Goal: Check status: Check status

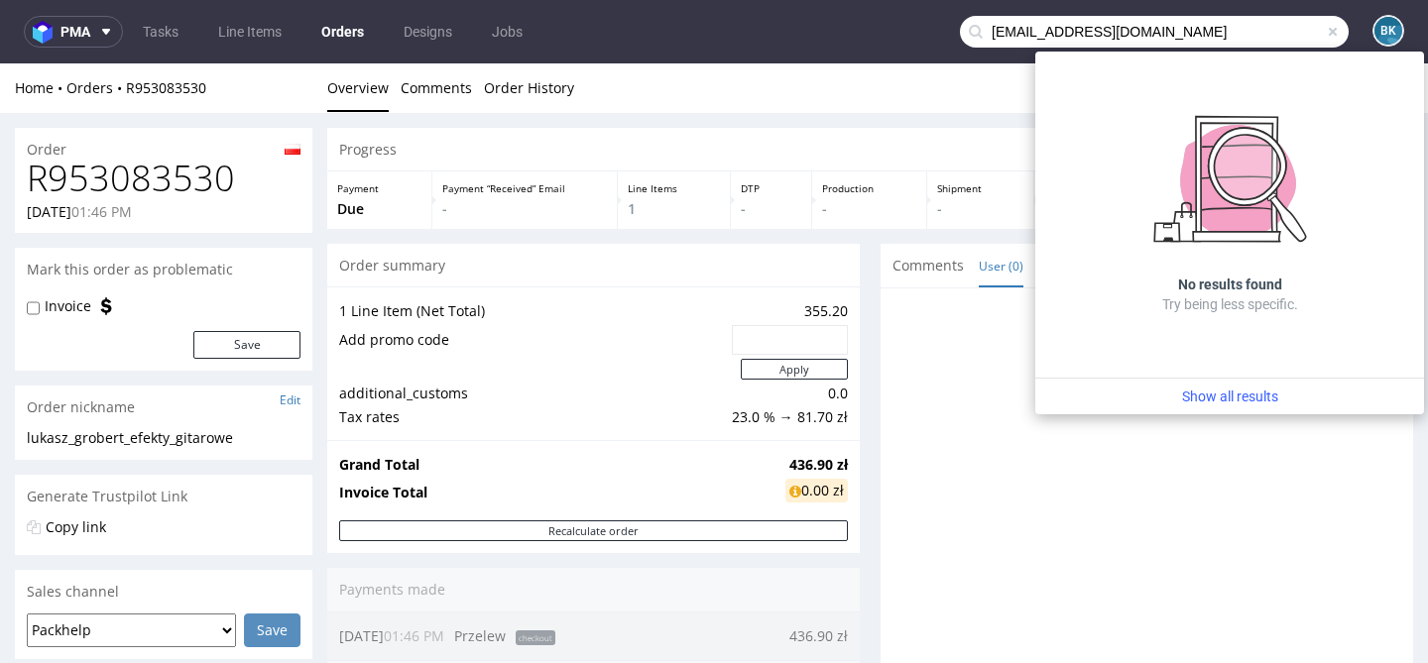
click at [1325, 27] on span at bounding box center [1333, 32] width 16 height 16
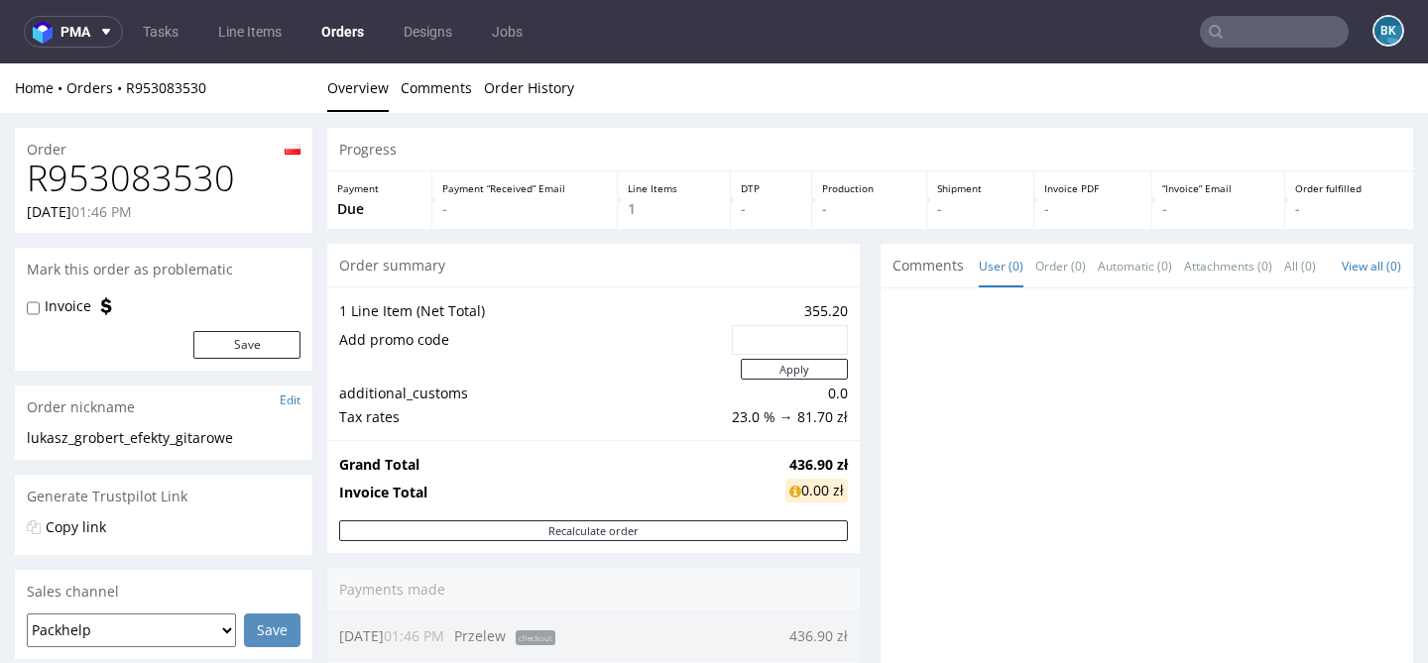
click at [1266, 32] on input "text" at bounding box center [1274, 32] width 149 height 32
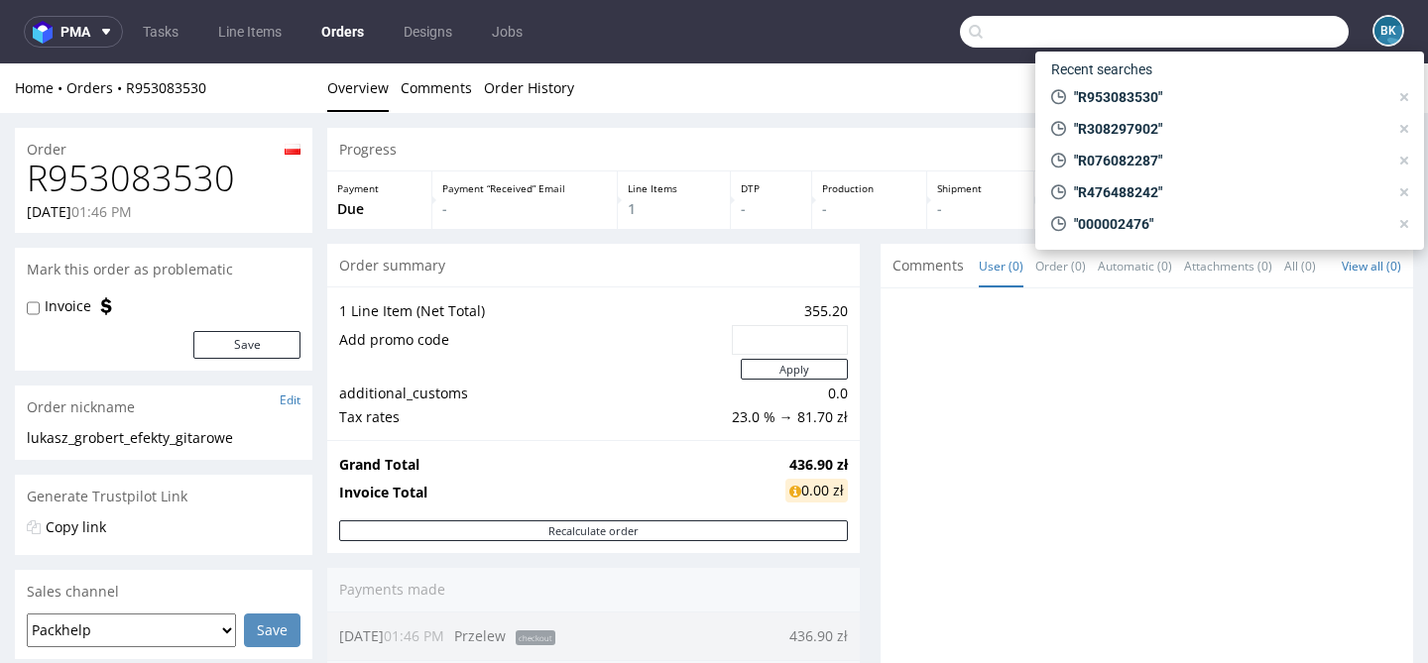
paste input "R386416911"
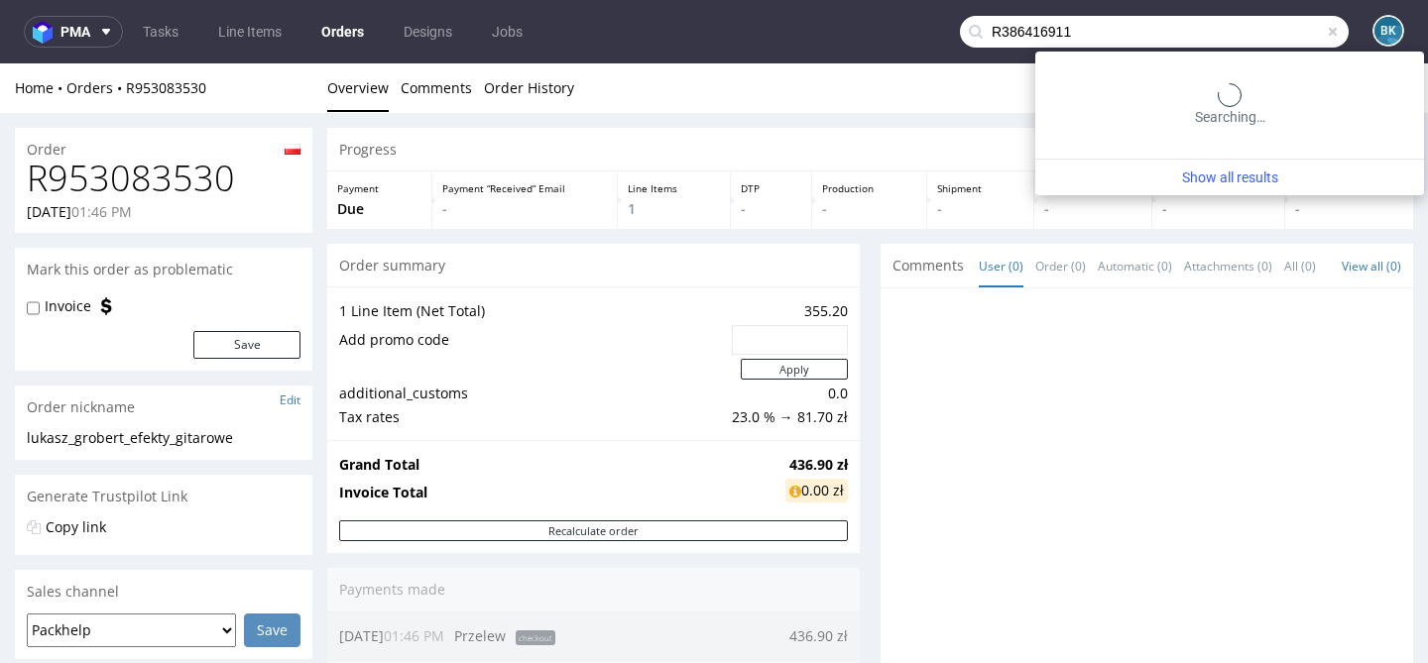
type input "R386416911"
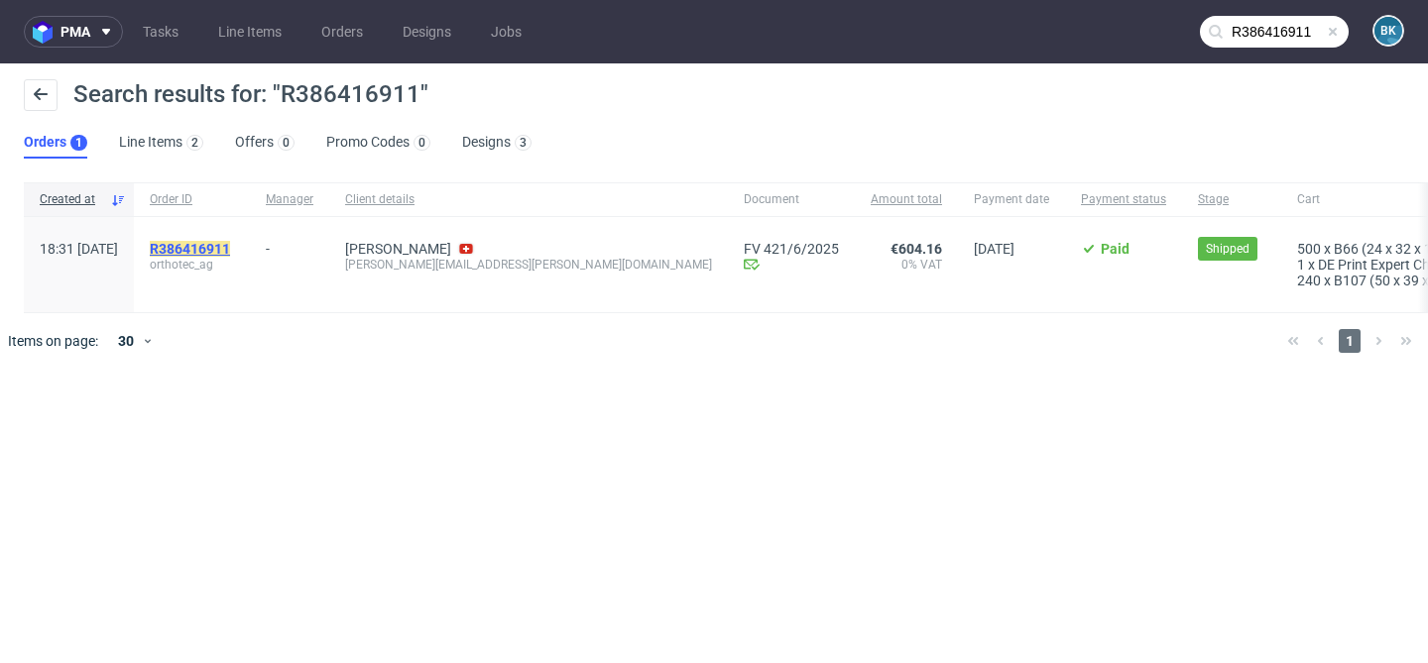
click at [230, 246] on mark "R386416911" at bounding box center [190, 249] width 80 height 16
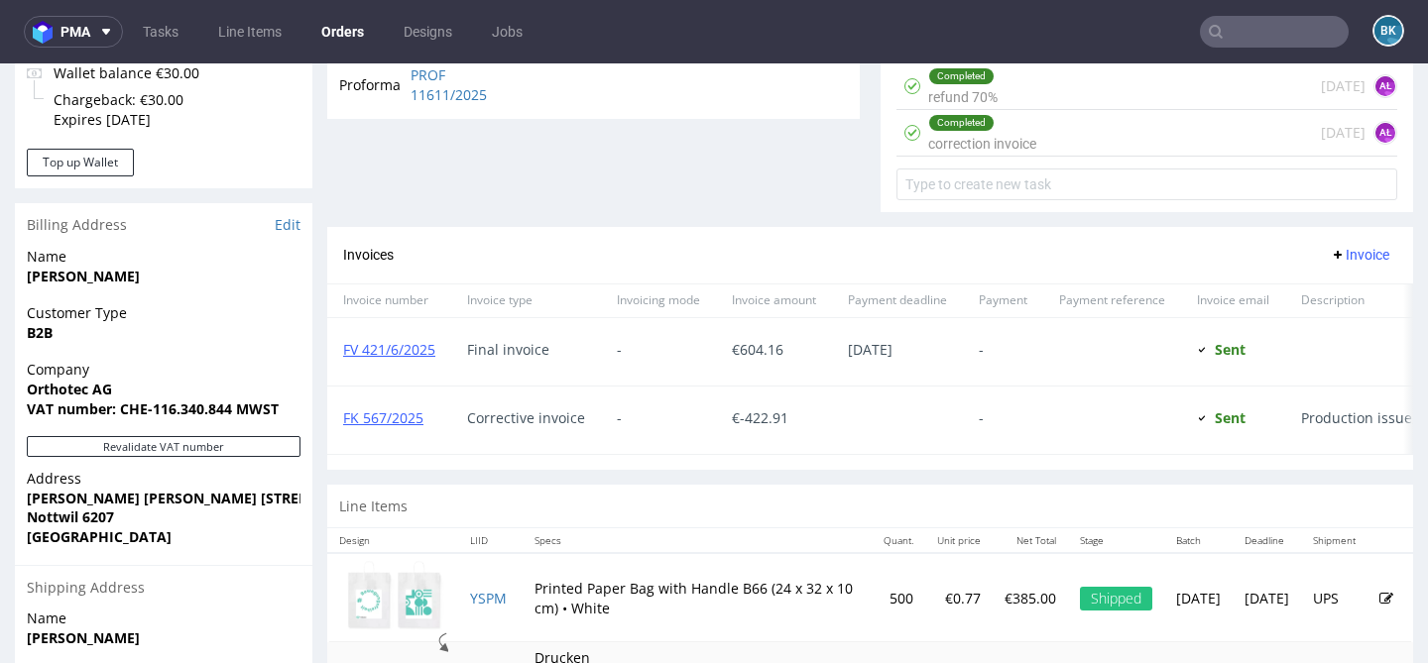
scroll to position [755, 0]
click at [1007, 100] on div "Completed refund 70% 4 days ago AŁ" at bounding box center [1146, 87] width 501 height 47
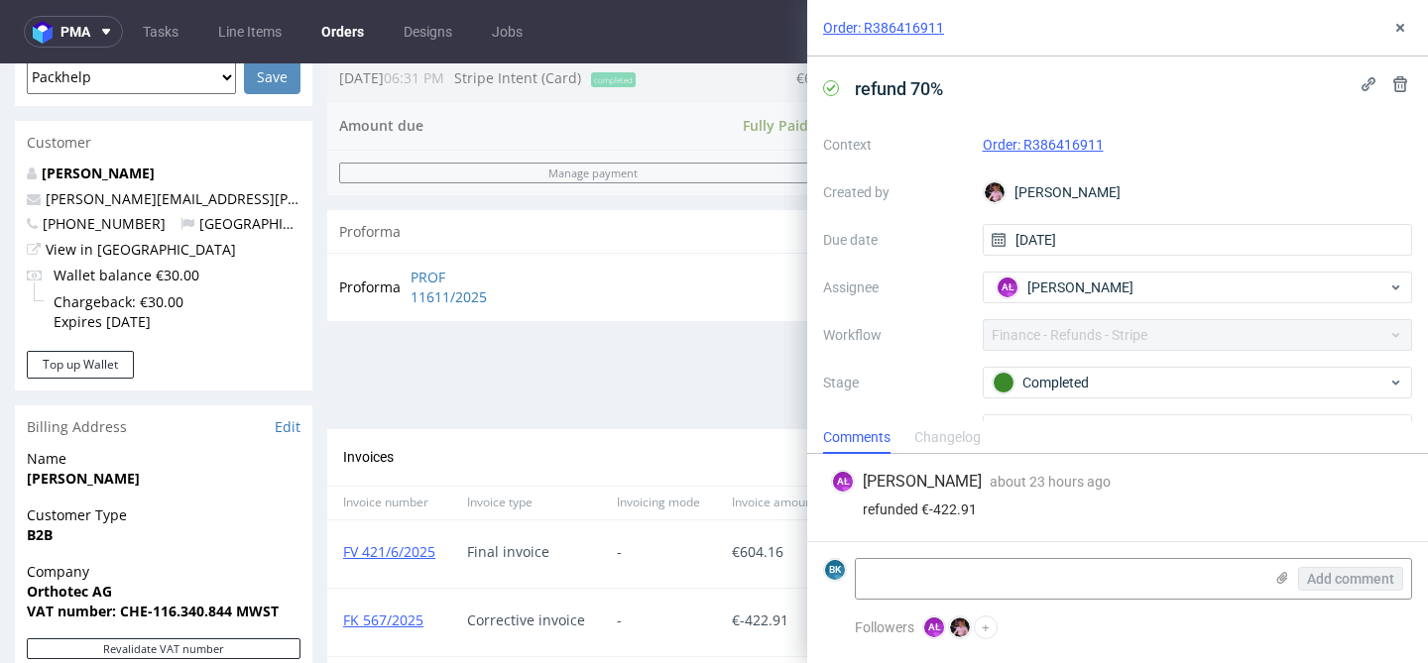
scroll to position [554, 0]
click at [1393, 33] on icon at bounding box center [1400, 28] width 16 height 16
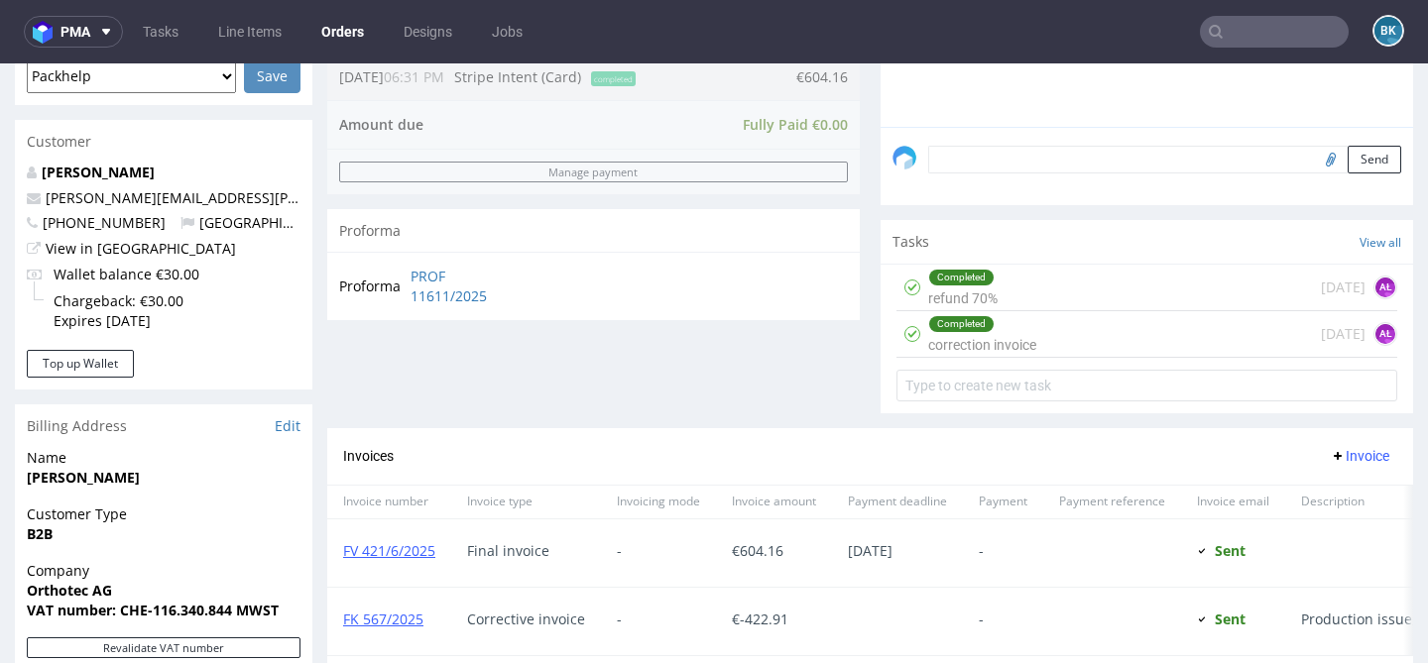
click at [1255, 35] on input "text" at bounding box center [1274, 32] width 149 height 32
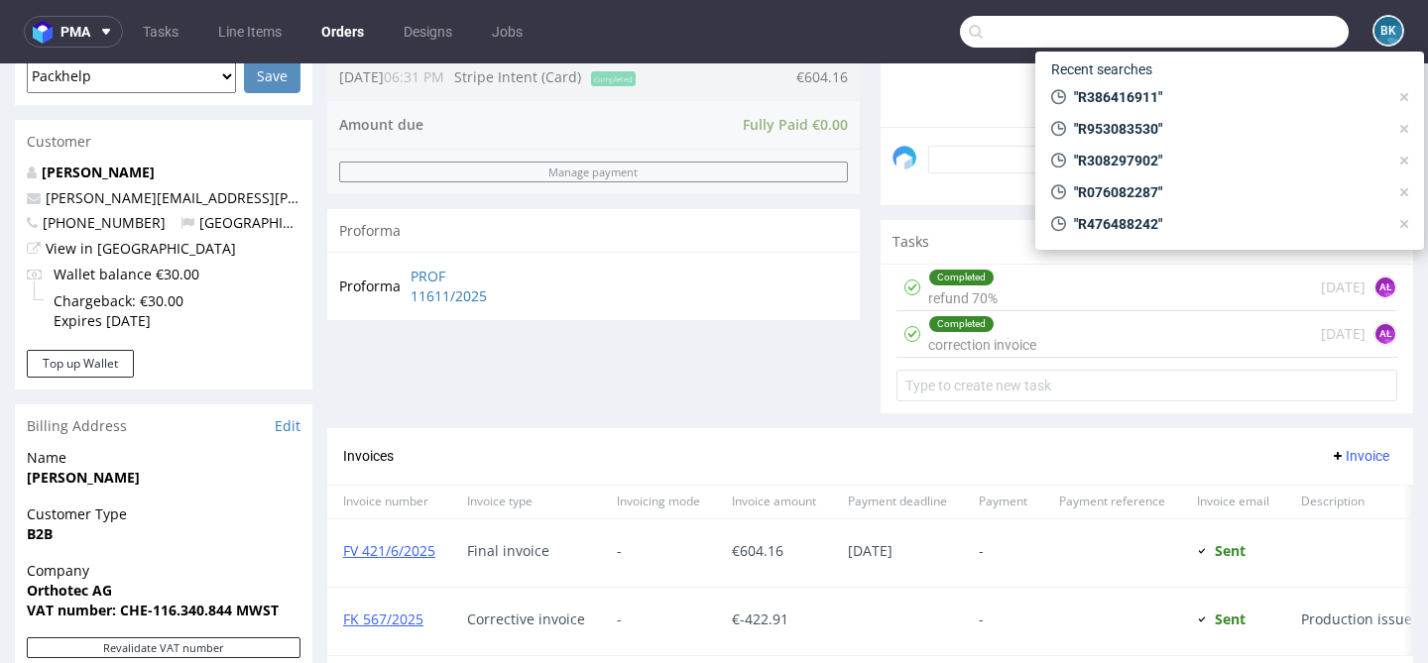
paste input "R839117177"
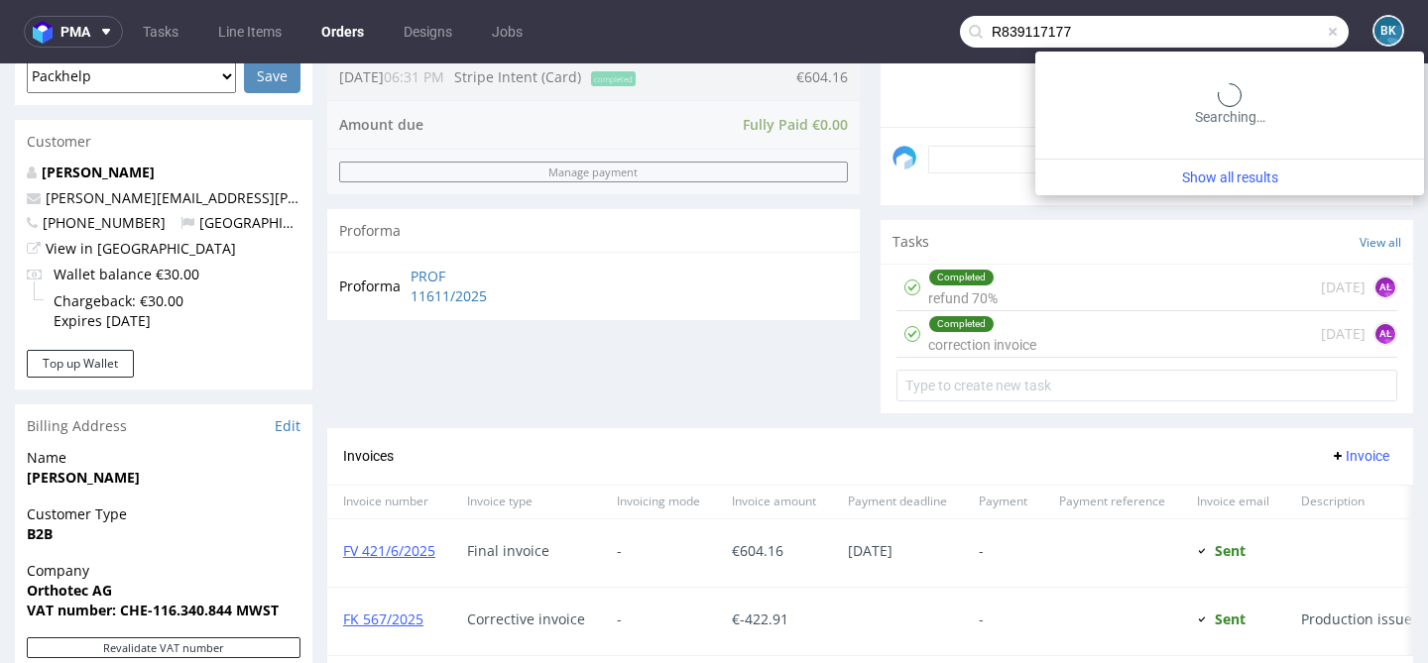
type input "R839117177"
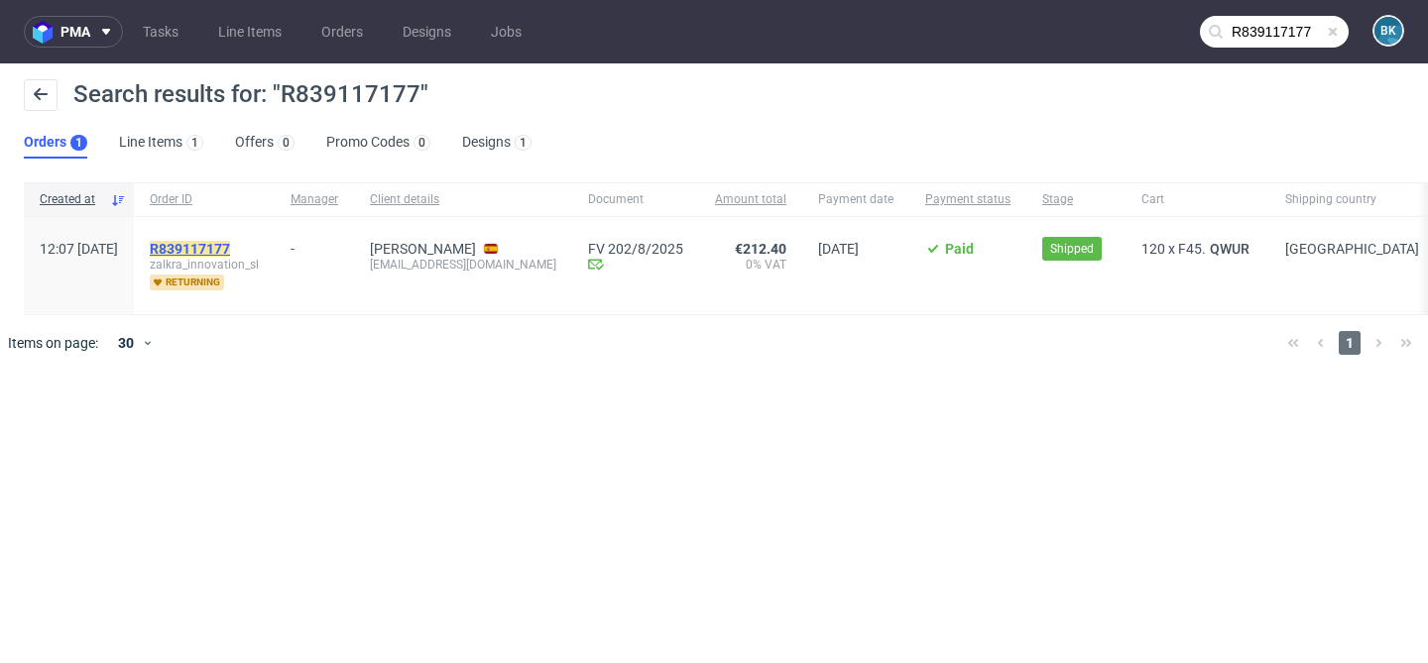
click at [230, 244] on mark "R839117177" at bounding box center [190, 249] width 80 height 16
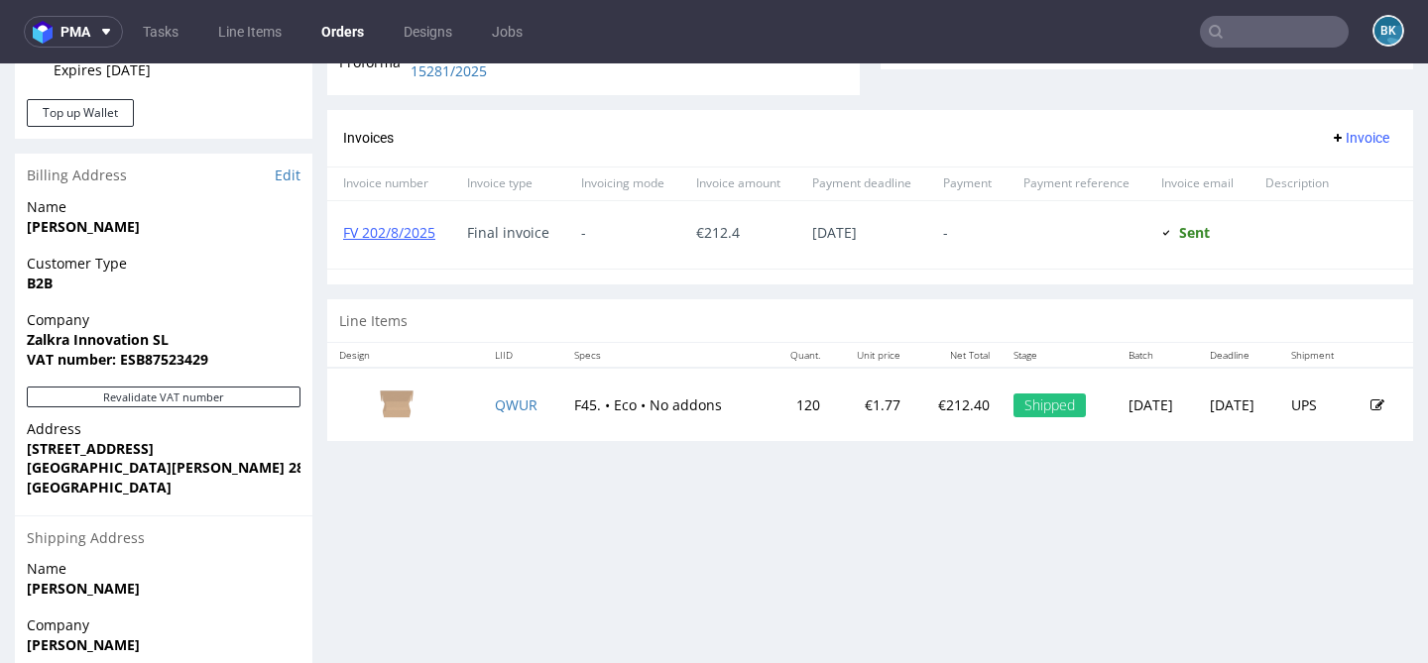
scroll to position [821, 0]
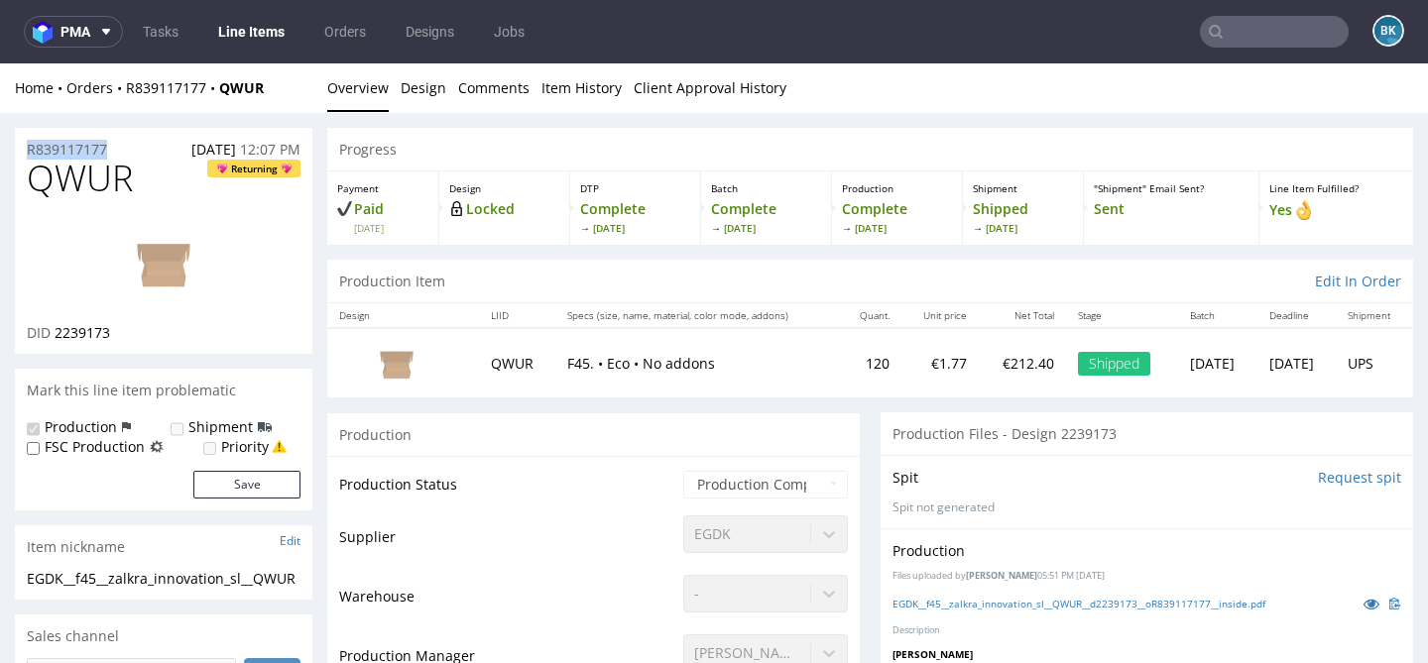
drag, startPoint x: 124, startPoint y: 147, endPoint x: 10, endPoint y: 146, distance: 114.0
copy p "R839117177"
click at [1252, 22] on input "text" at bounding box center [1274, 32] width 149 height 32
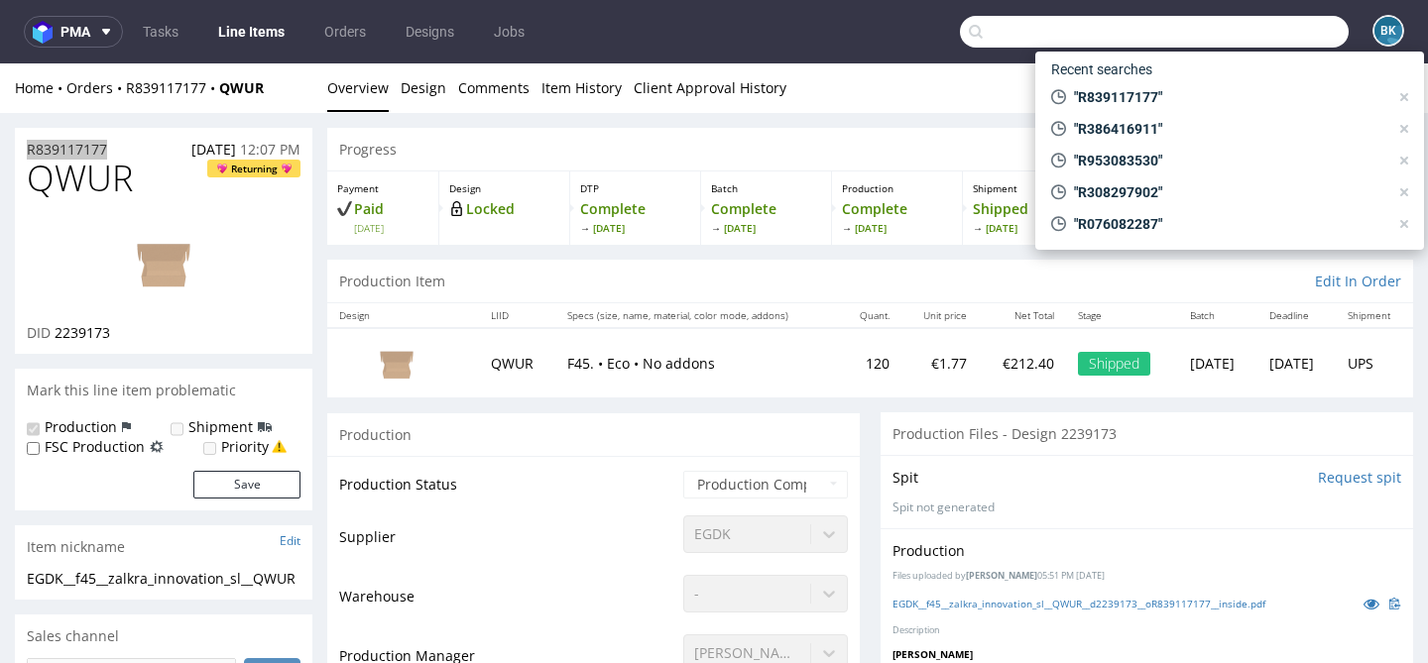
paste input "R943938702"
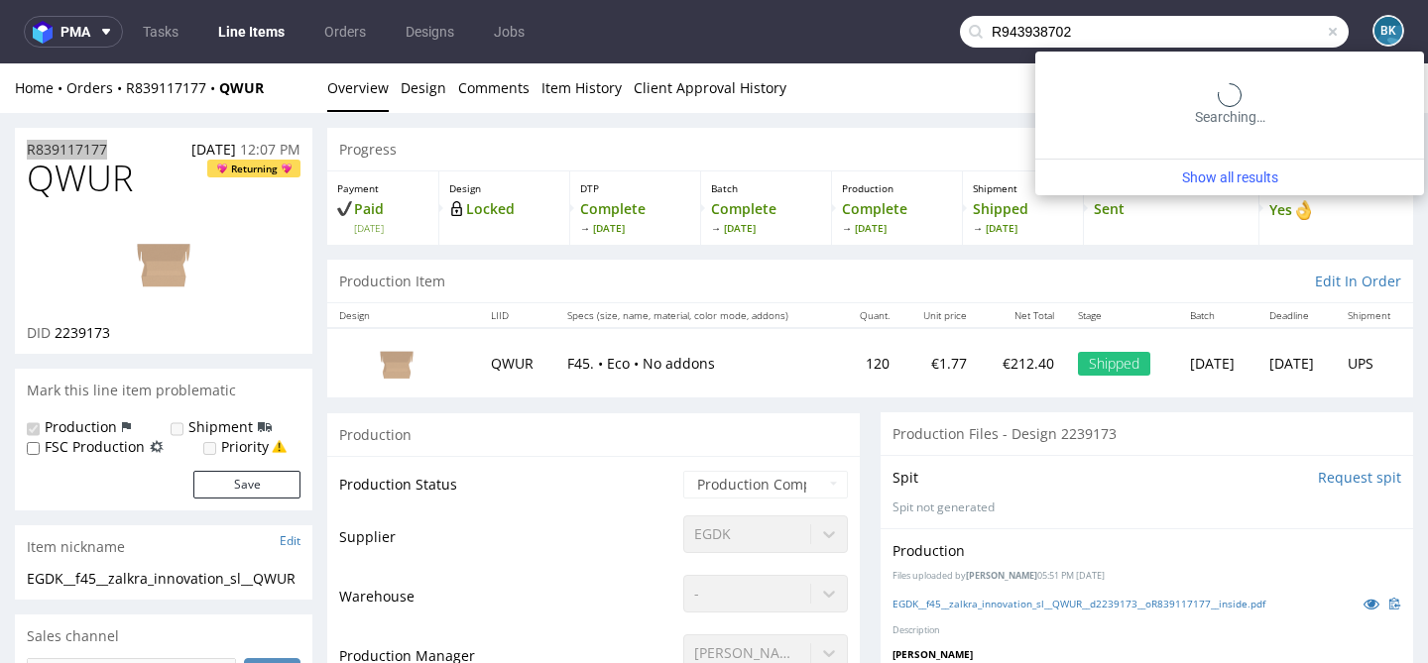
type input "R943938702"
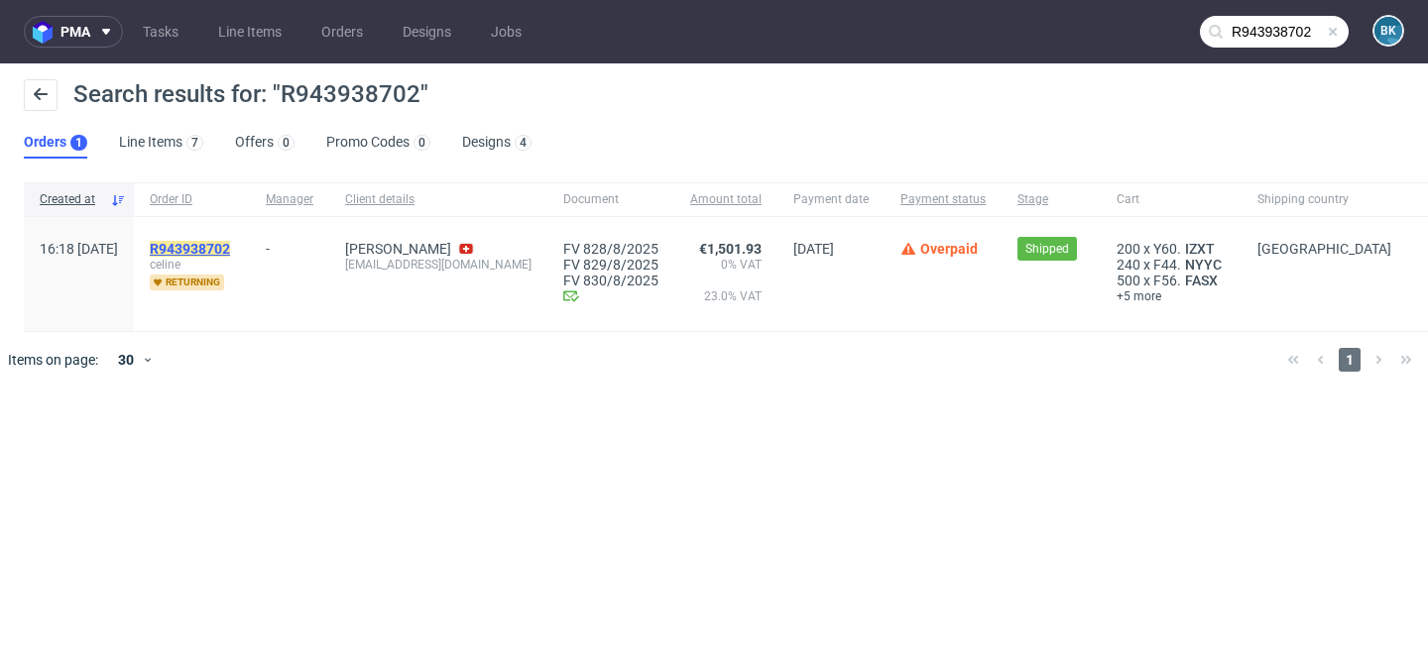
click at [230, 248] on mark "R943938702" at bounding box center [190, 249] width 80 height 16
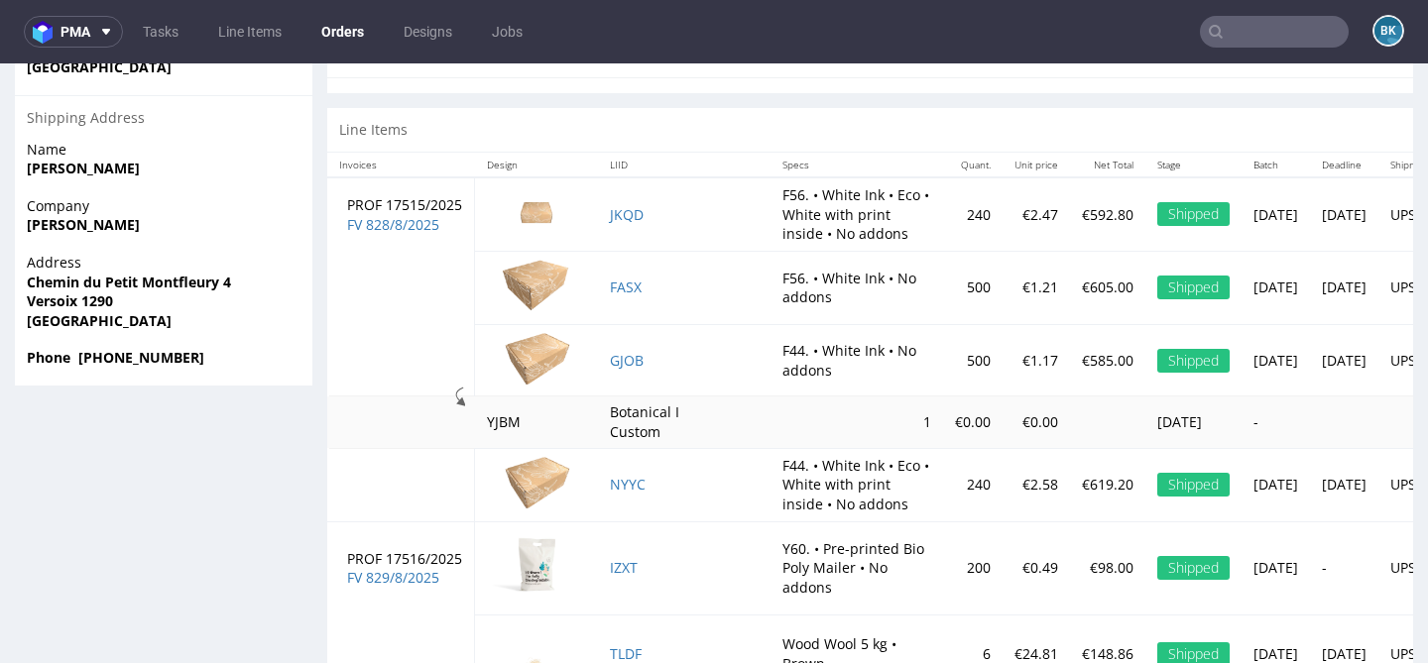
scroll to position [1233, 0]
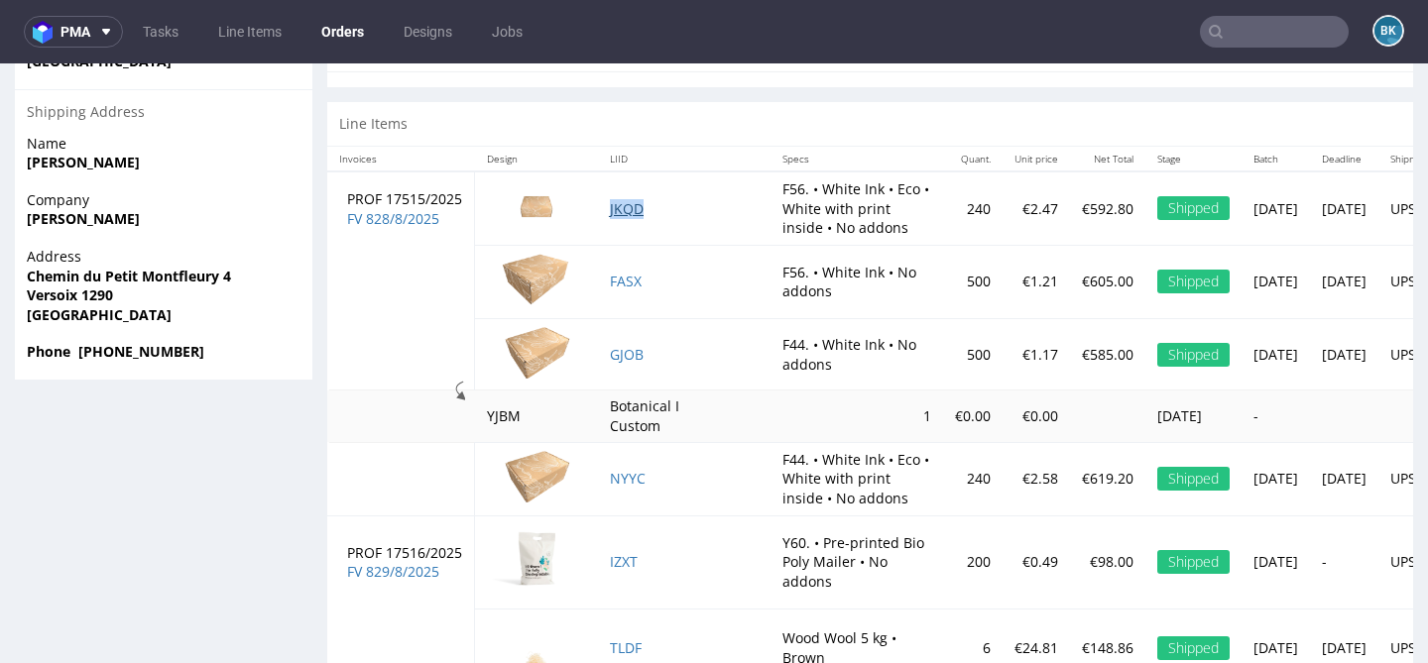
click at [624, 211] on link "JKQD" at bounding box center [627, 208] width 34 height 19
click at [628, 276] on link "FASX" at bounding box center [626, 281] width 32 height 19
click at [625, 354] on link "GJOB" at bounding box center [627, 354] width 34 height 19
click at [631, 482] on link "NYYC" at bounding box center [628, 478] width 36 height 19
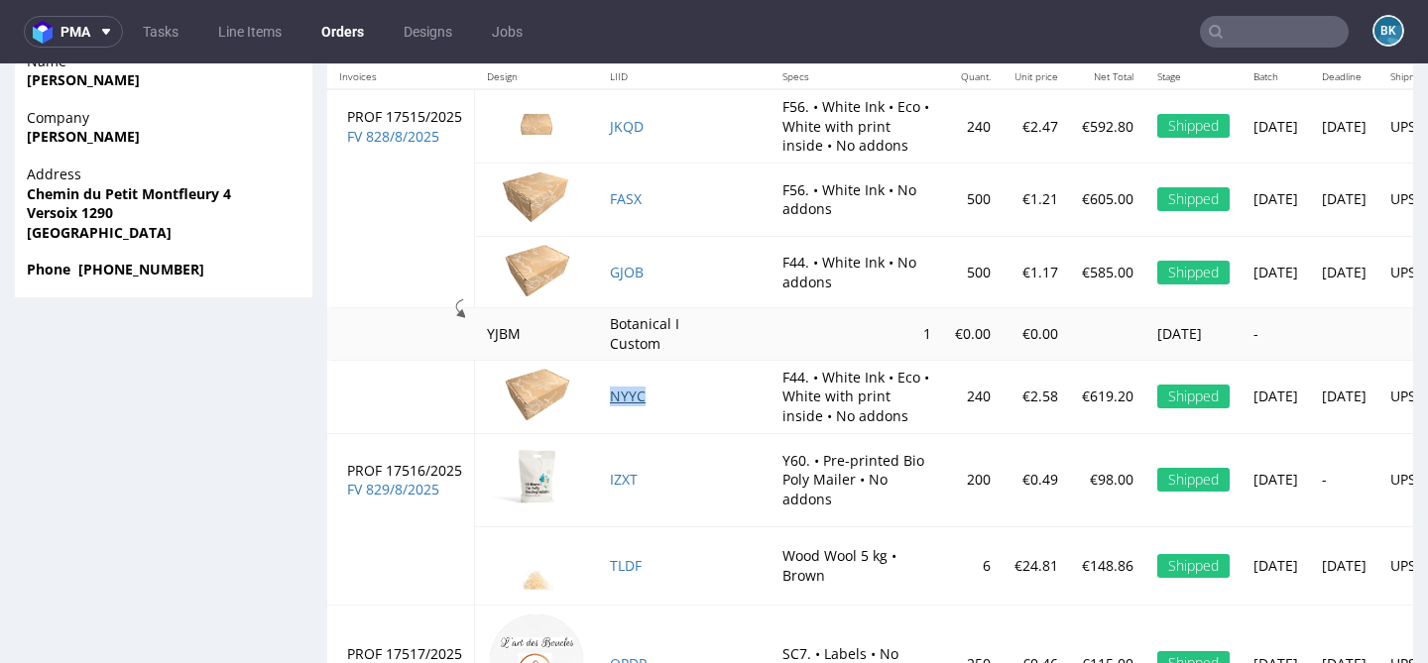
scroll to position [1412, 0]
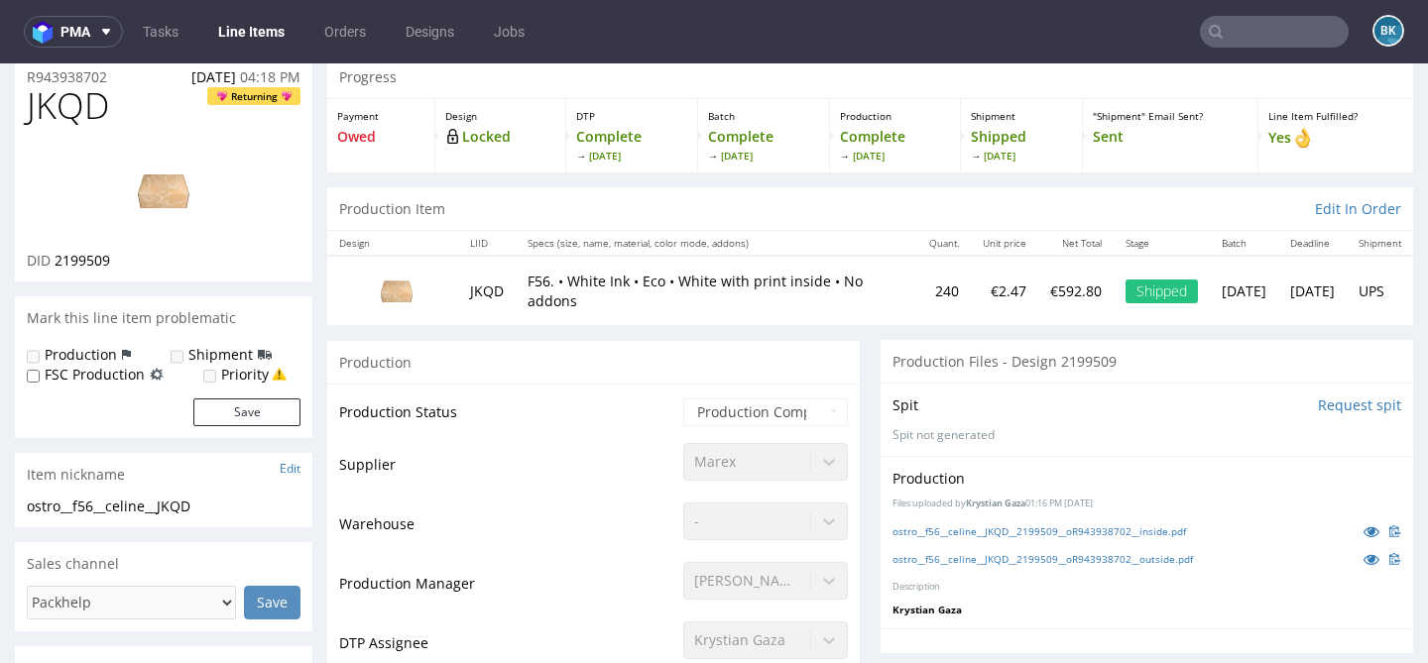
scroll to position [122, 0]
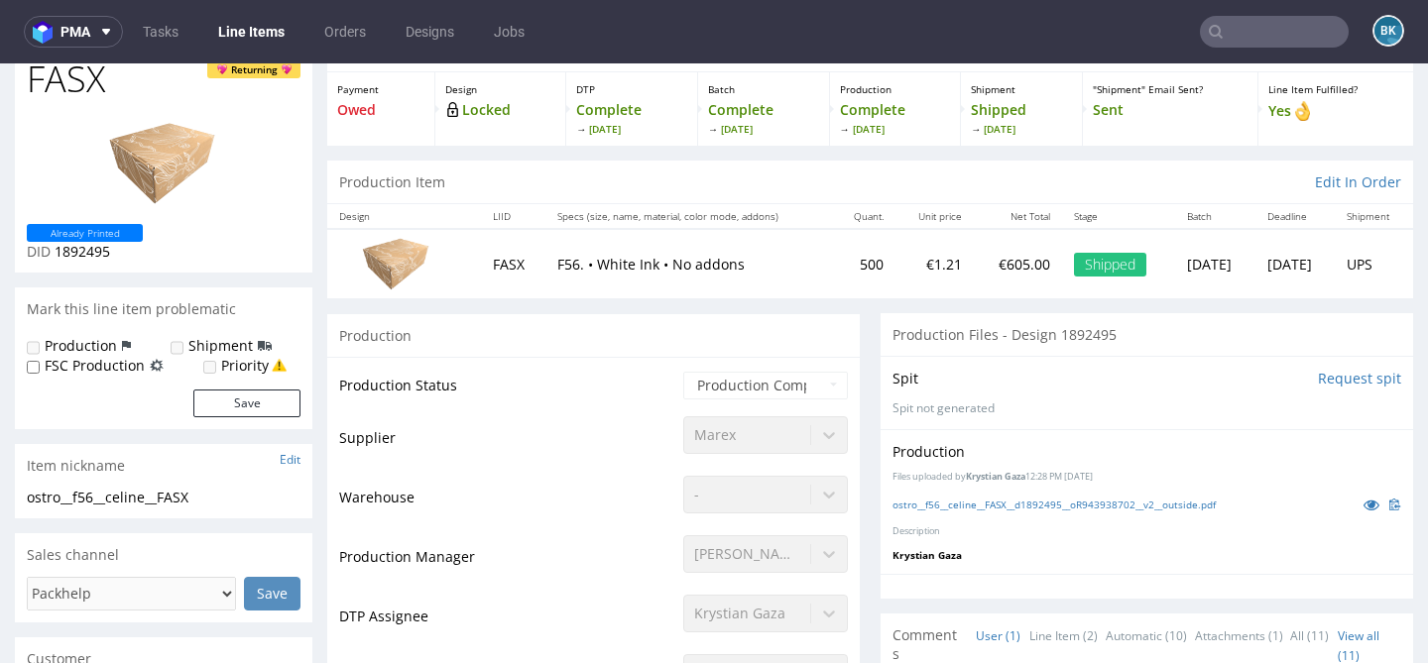
scroll to position [194, 0]
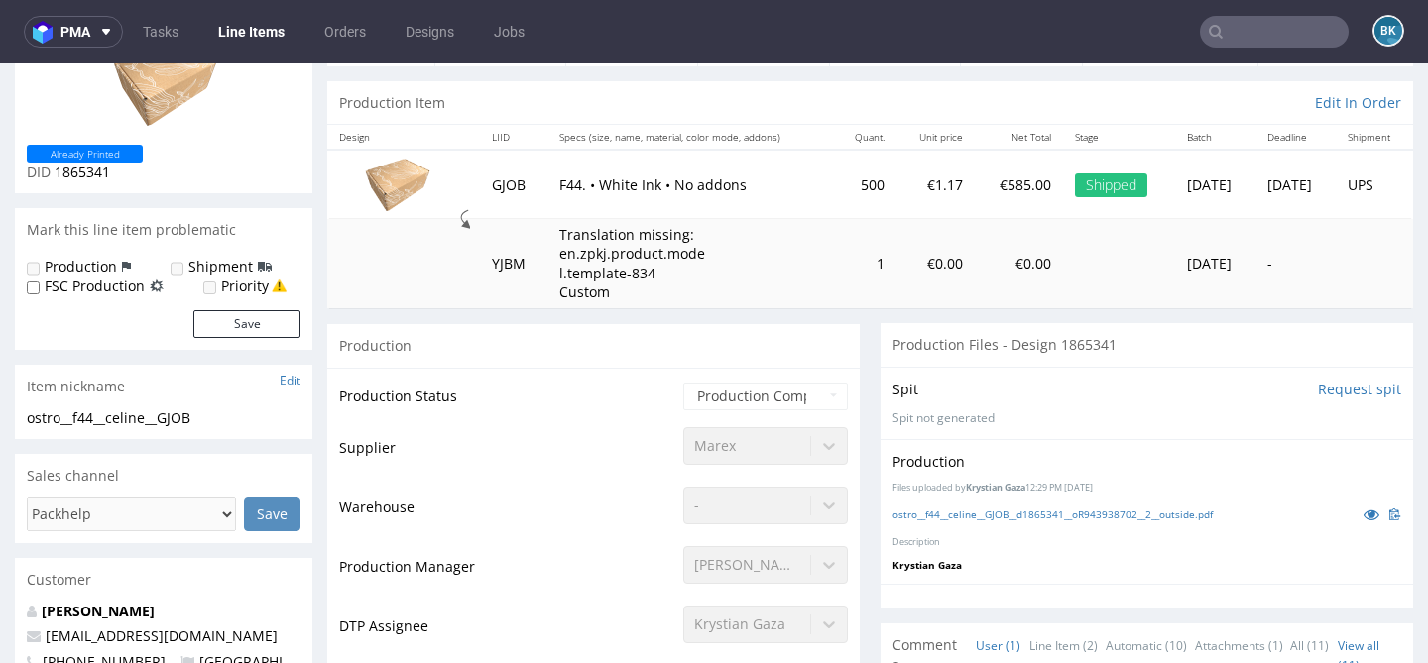
scroll to position [237, 0]
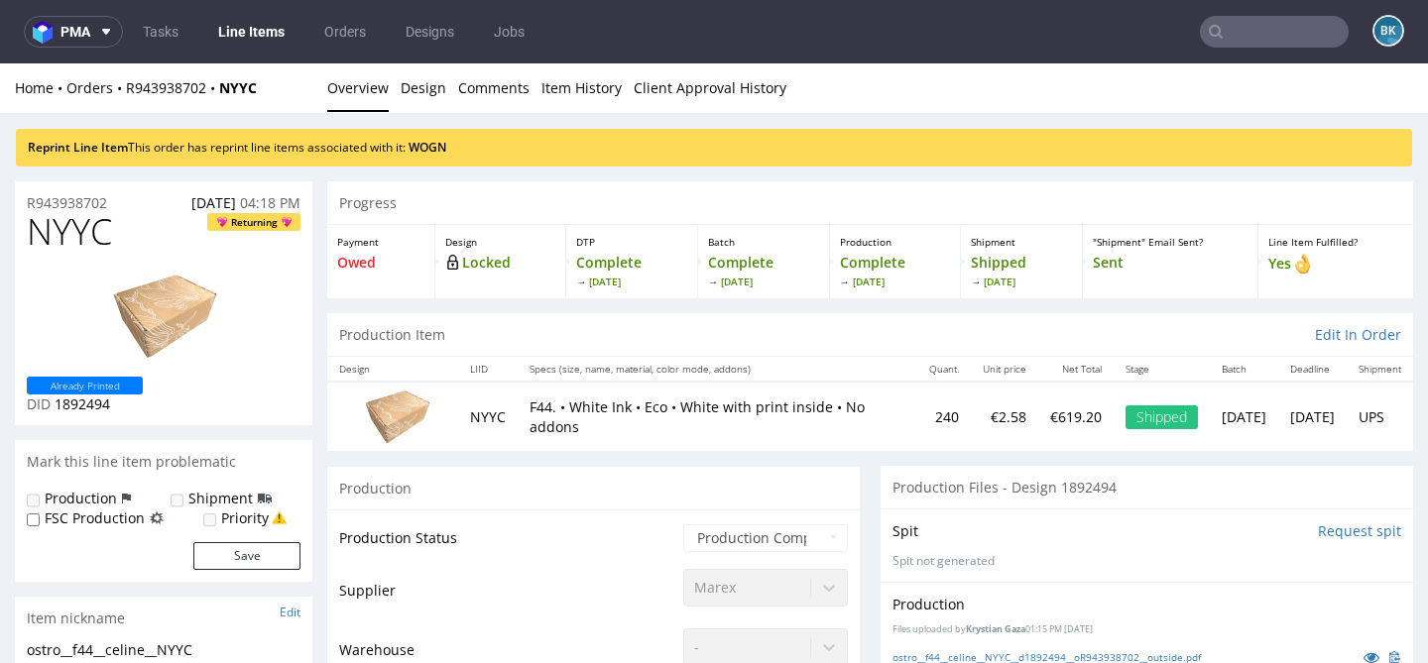
scroll to position [239, 0]
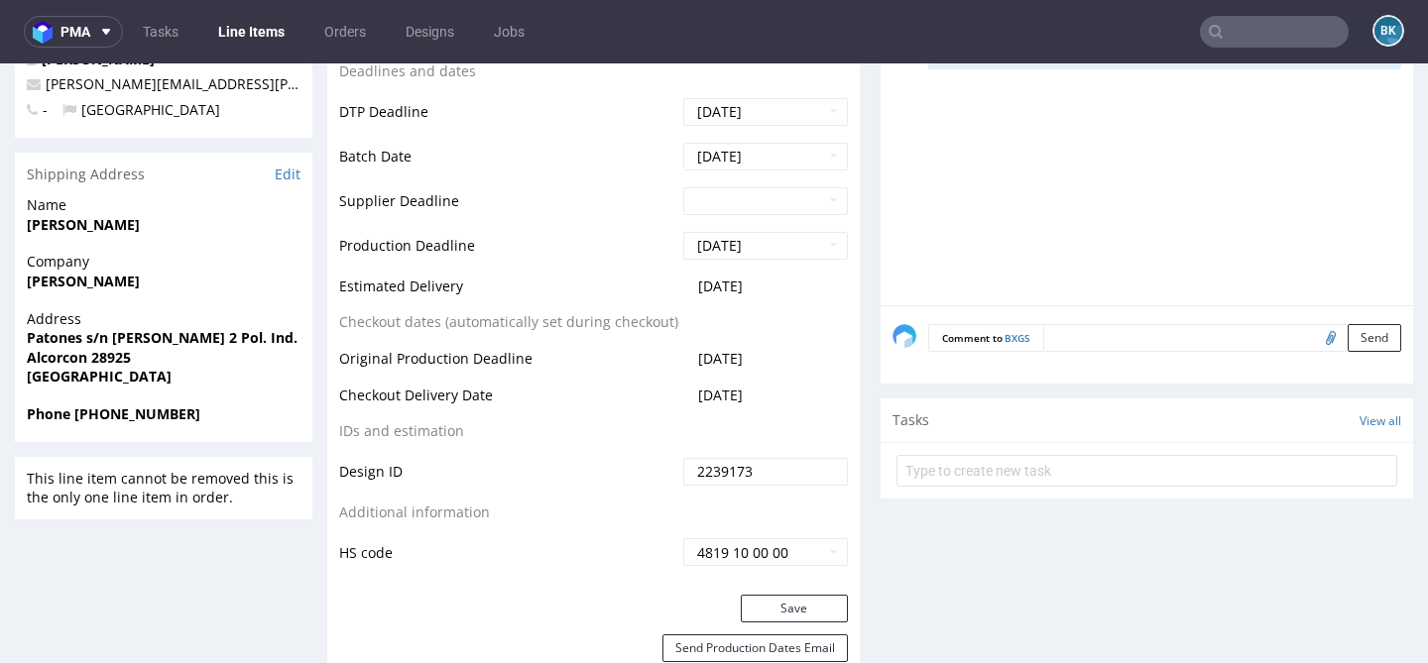
scroll to position [807, 0]
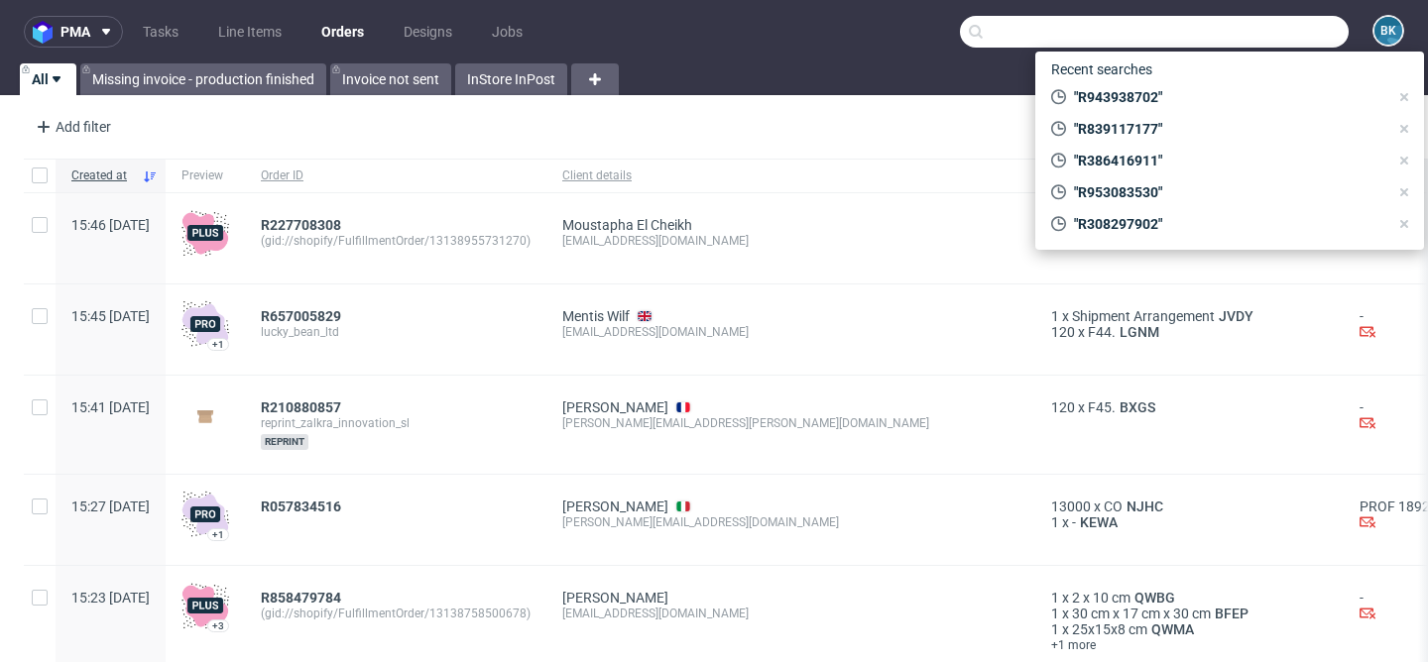
click at [1257, 29] on input "text" at bounding box center [1154, 32] width 389 height 32
paste input "R308297902"
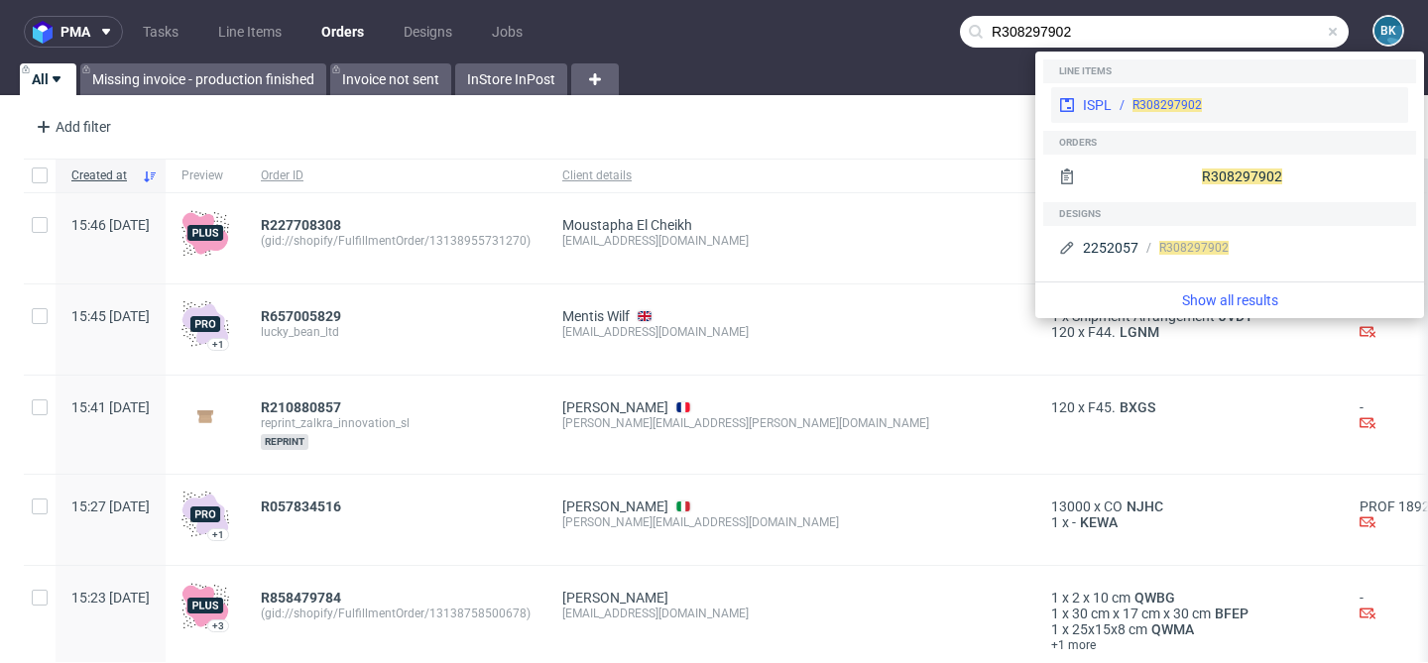
type input "R308297902"
click at [1196, 100] on span "R308297902" at bounding box center [1166, 105] width 69 height 14
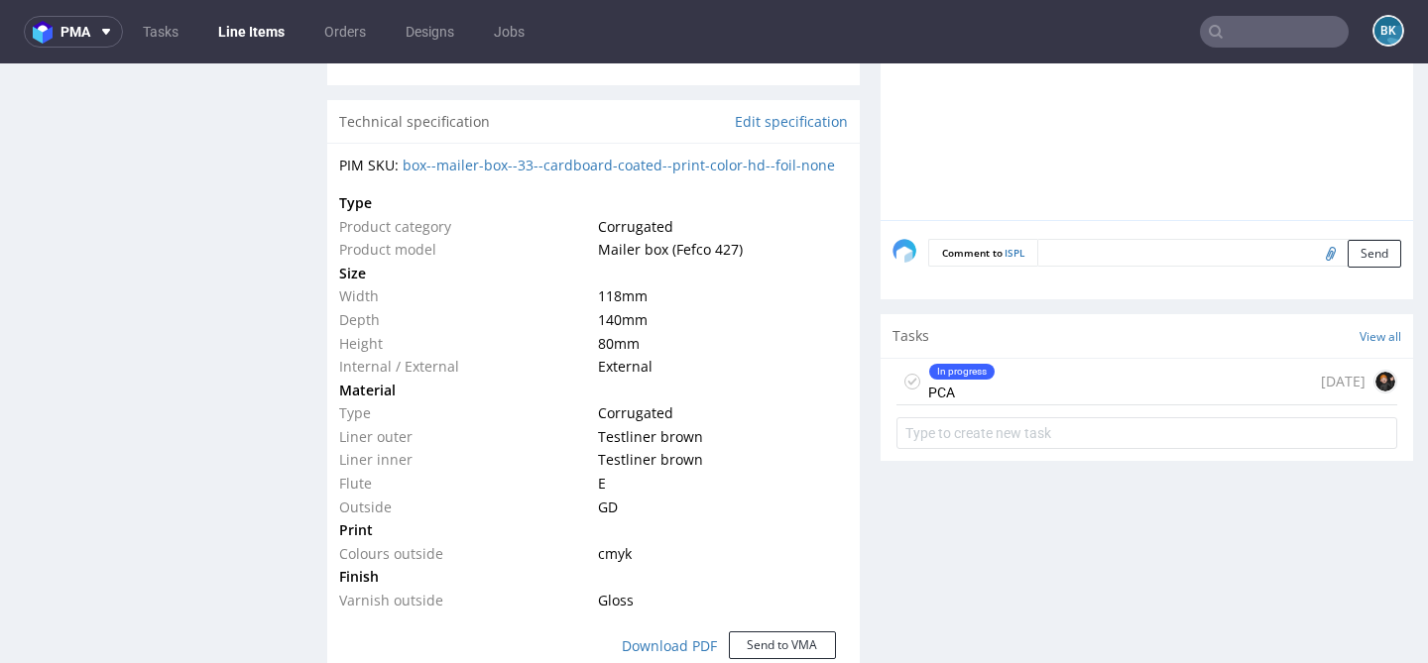
scroll to position [1484, 0]
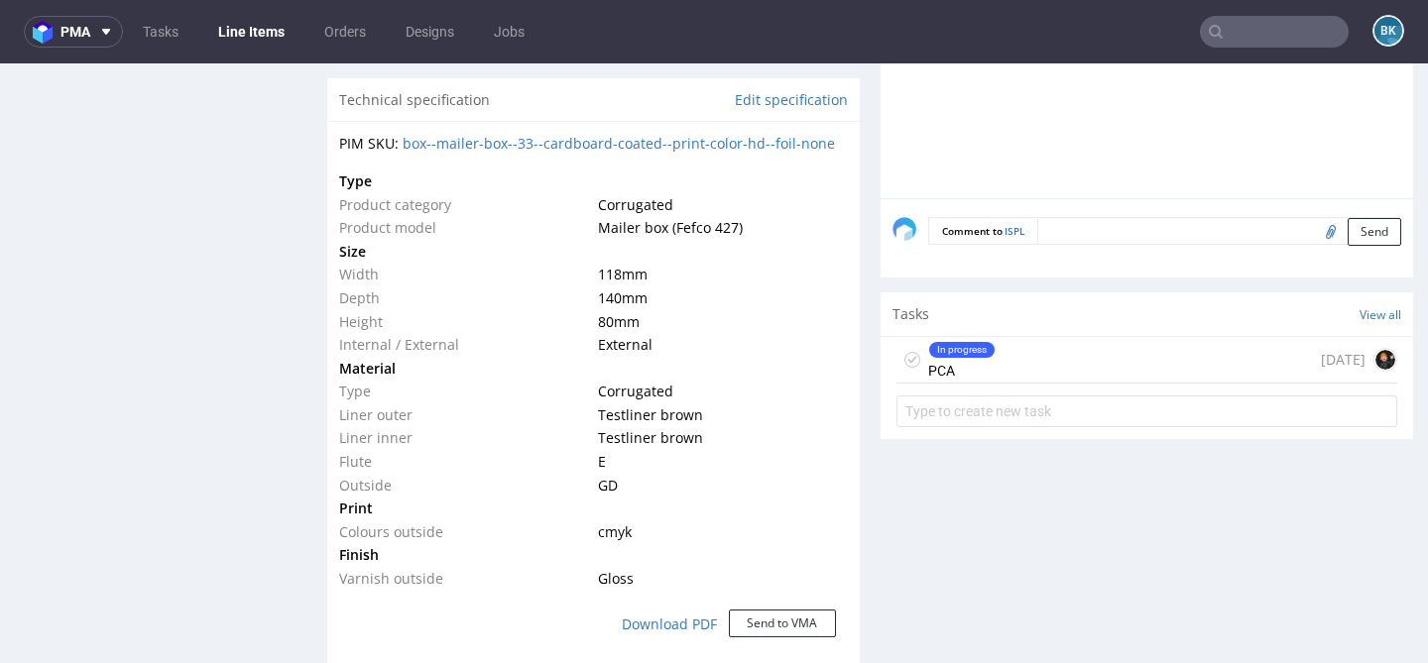
click at [993, 364] on div "In progress PCA 4 days ago" at bounding box center [1146, 360] width 501 height 47
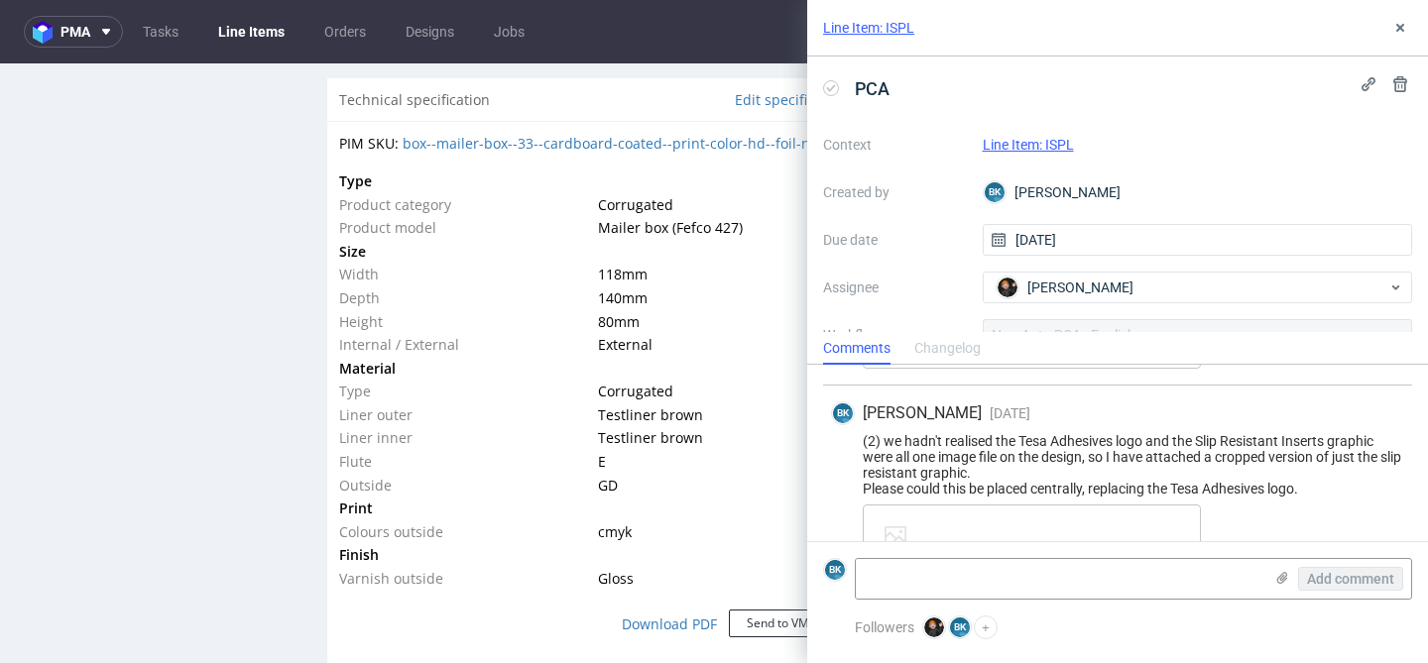
scroll to position [246, 0]
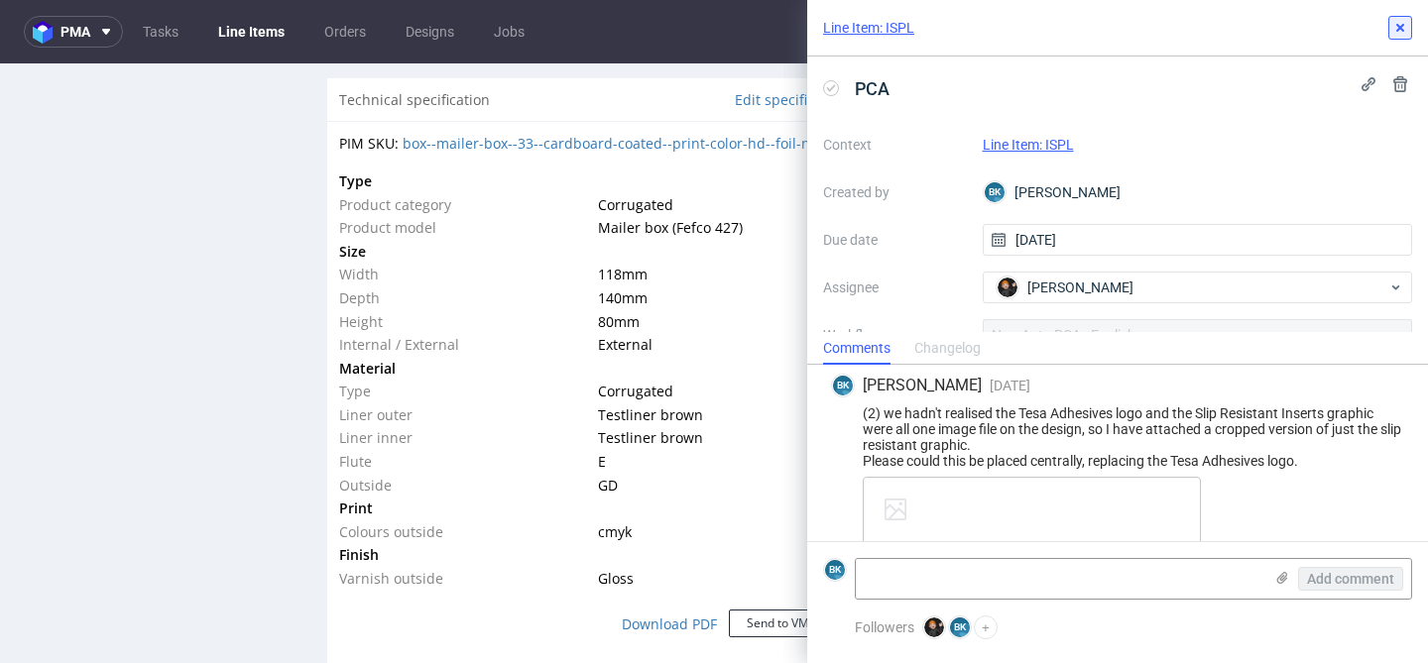
click at [1408, 37] on button at bounding box center [1400, 28] width 24 height 24
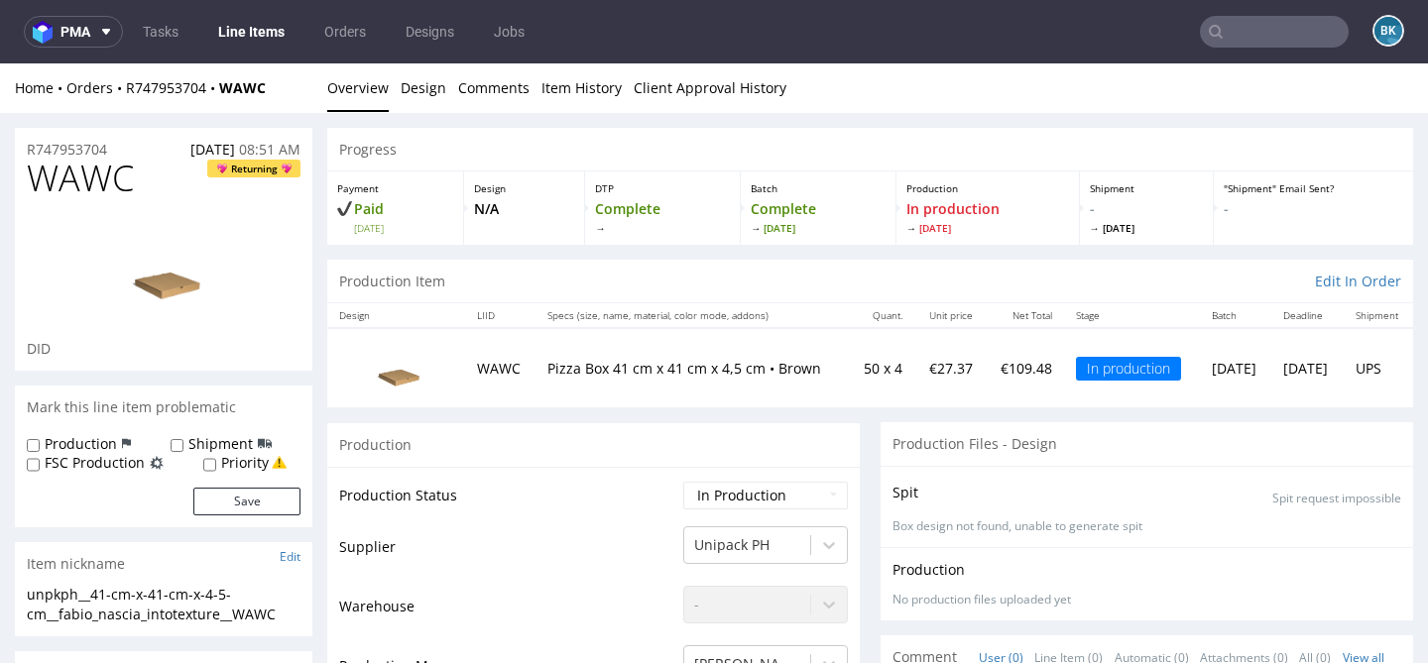
click at [396, 377] on img at bounding box center [396, 368] width 99 height 66
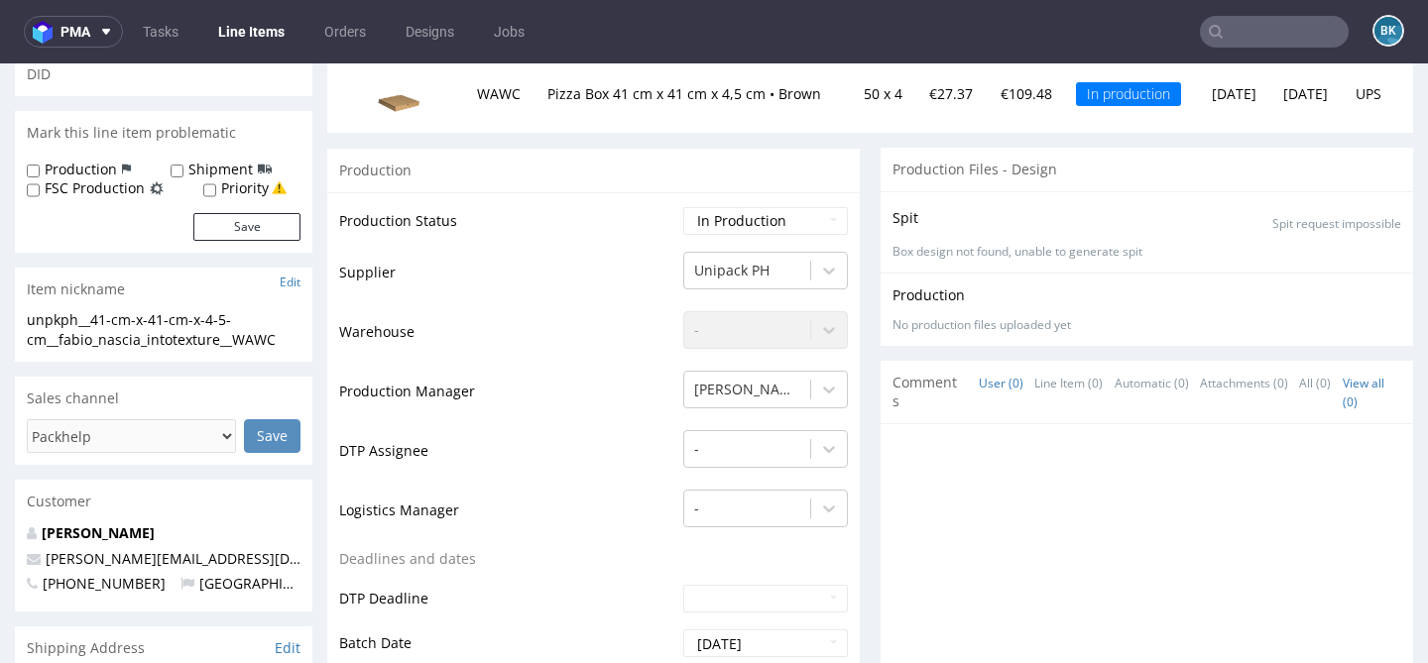
scroll to position [277, 0]
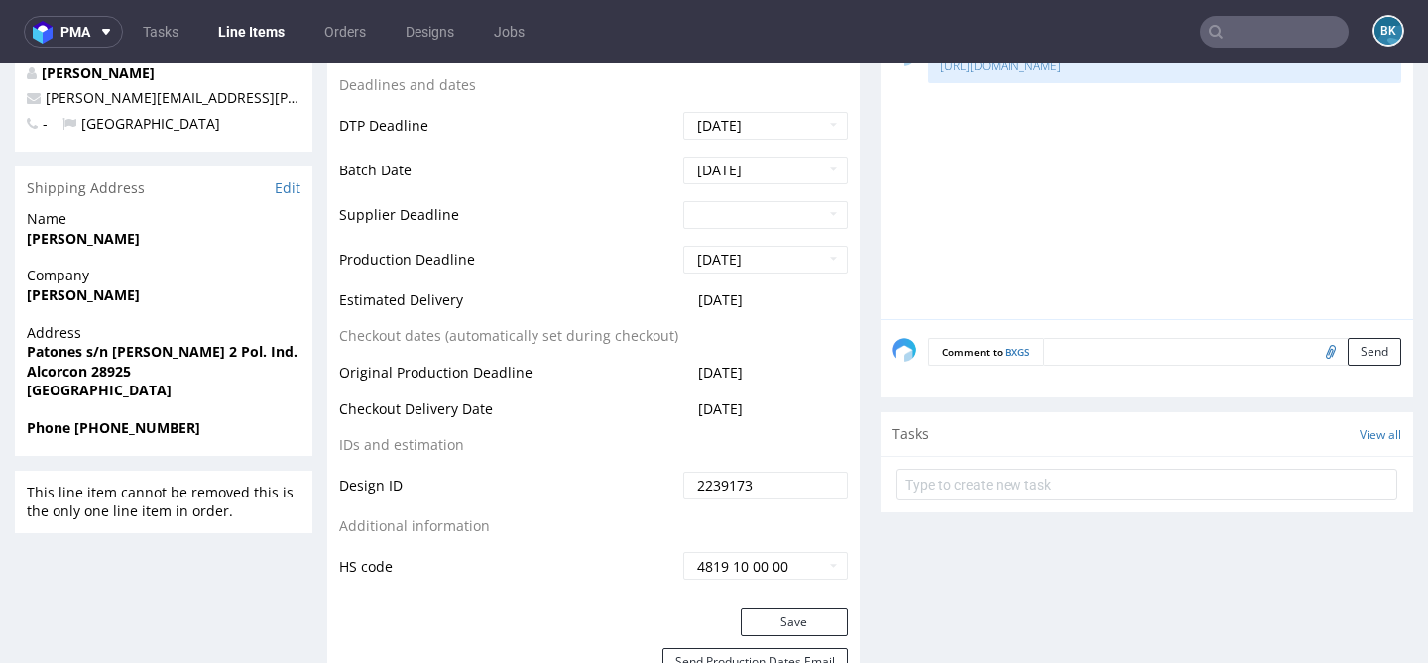
scroll to position [789, 0]
drag, startPoint x: 763, startPoint y: 299, endPoint x: 687, endPoint y: 296, distance: 75.4
click at [687, 296] on td "2025-09-30" at bounding box center [763, 309] width 170 height 37
drag, startPoint x: 779, startPoint y: 298, endPoint x: 679, endPoint y: 297, distance: 100.2
click at [679, 297] on td "2025-09-30" at bounding box center [763, 309] width 170 height 37
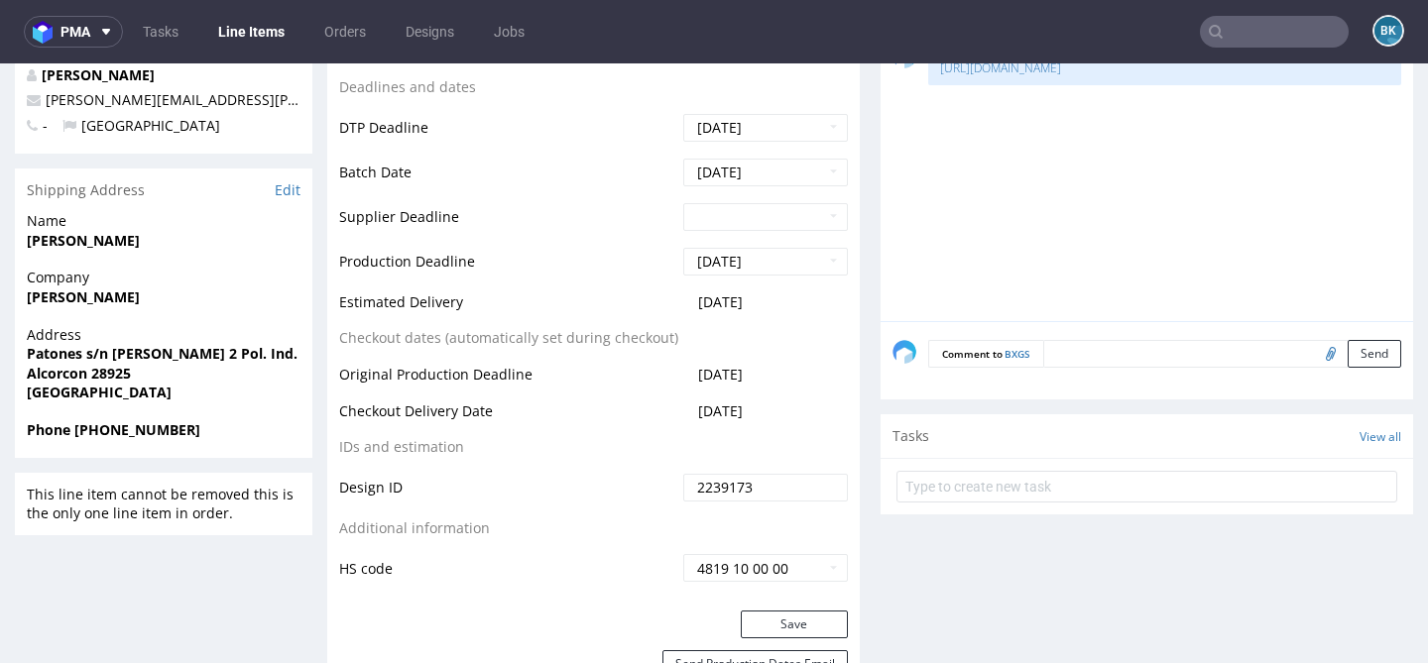
click at [741, 297] on span "2025-09-30" at bounding box center [720, 302] width 45 height 19
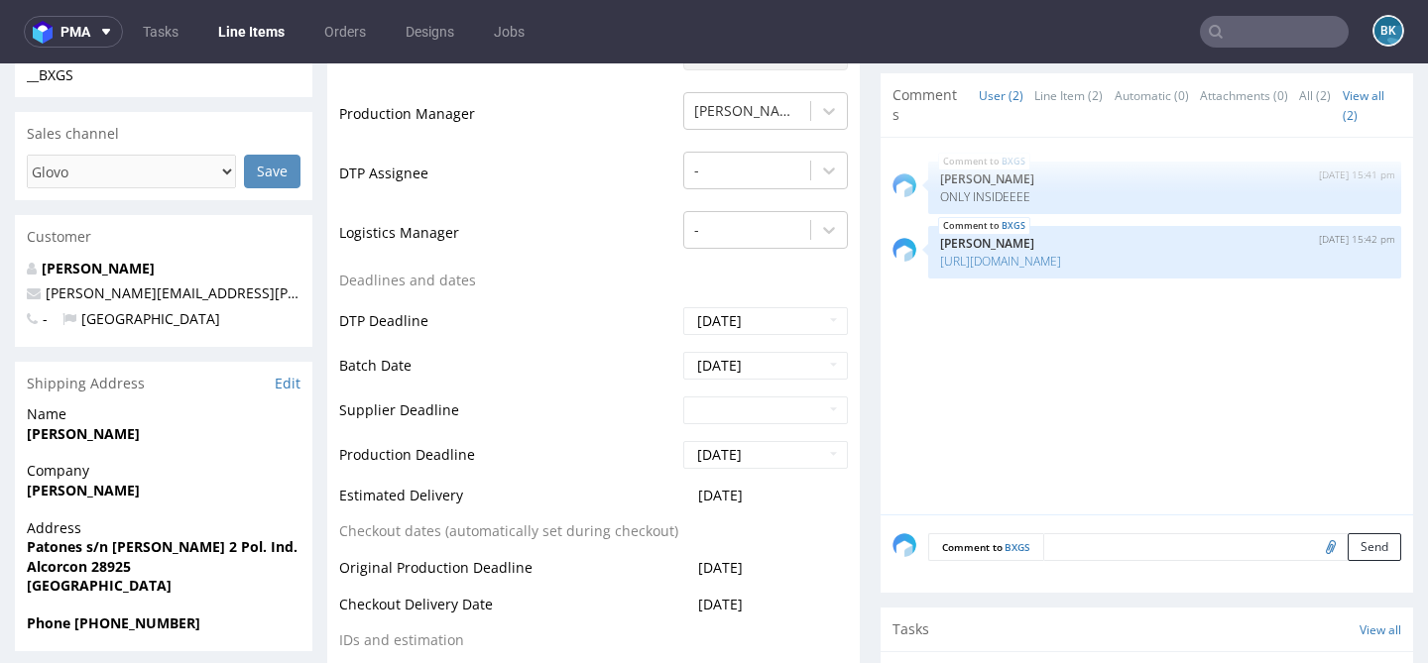
scroll to position [569, 0]
